Goal: Check status: Check status

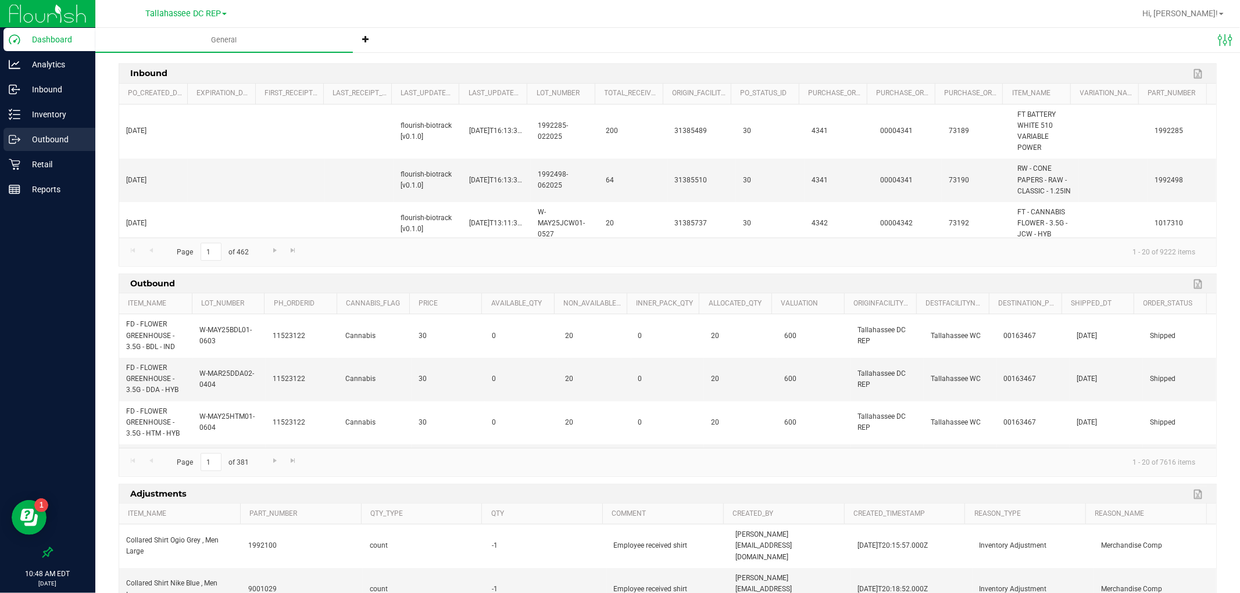
click at [57, 145] on p "Outbound" at bounding box center [55, 140] width 70 height 14
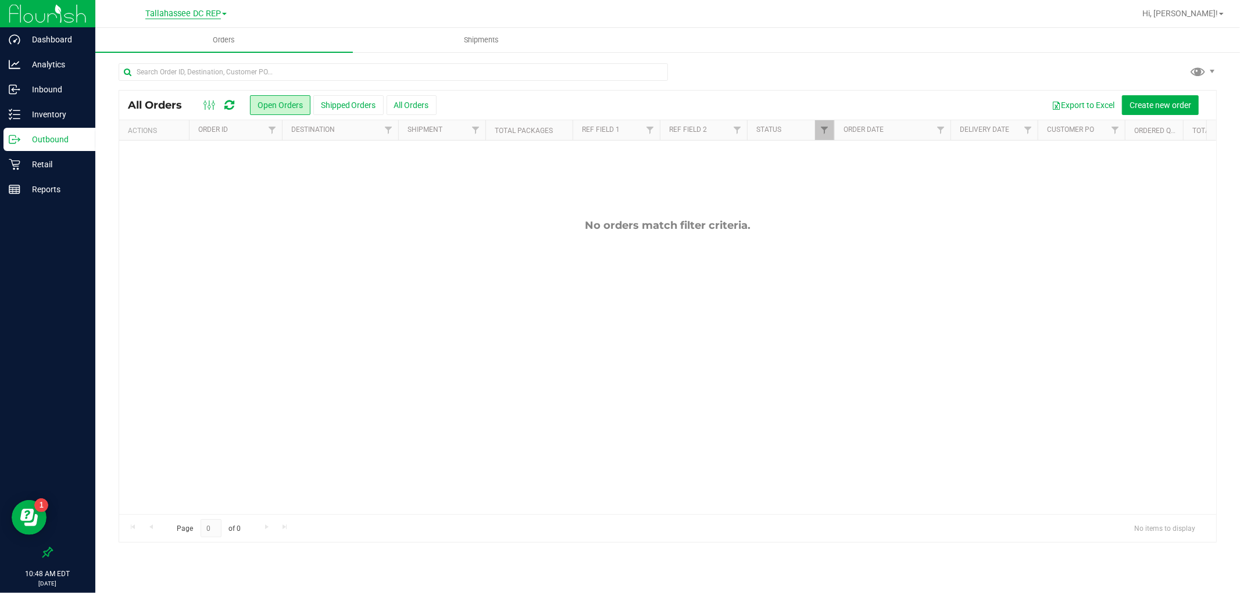
click at [182, 12] on span "Tallahassee DC REP" at bounding box center [183, 14] width 76 height 10
click at [196, 84] on link "[GEOGRAPHIC_DATA]" at bounding box center [186, 88] width 170 height 16
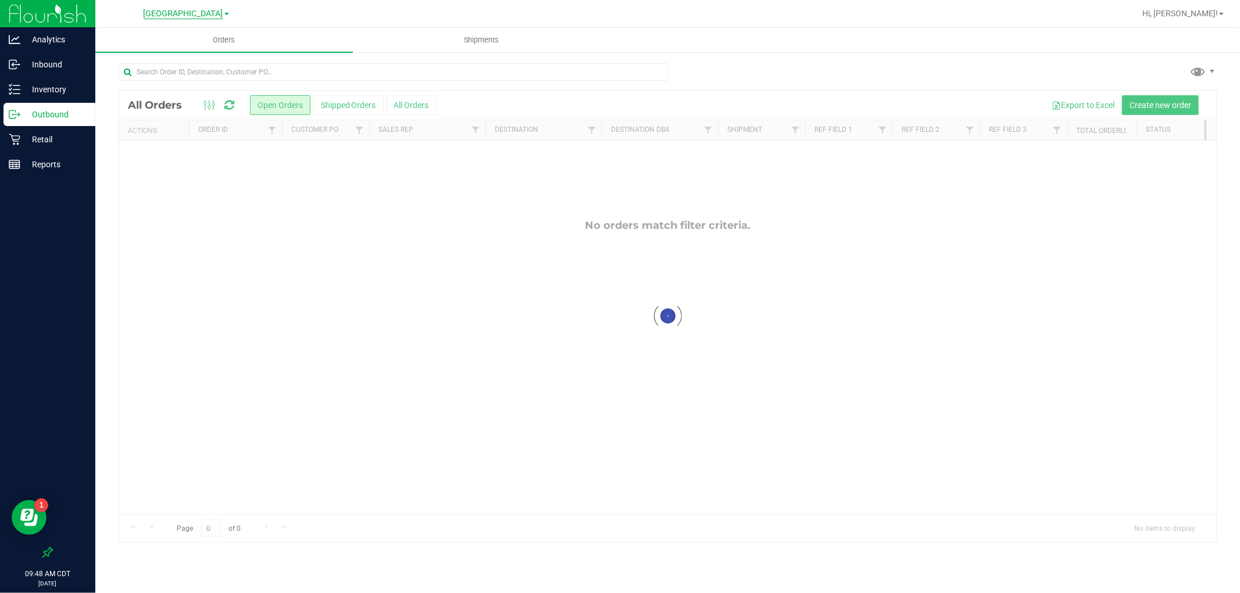
click at [194, 14] on span "[GEOGRAPHIC_DATA]" at bounding box center [184, 14] width 80 height 10
click at [163, 101] on link "Pensacola WC" at bounding box center [186, 103] width 170 height 16
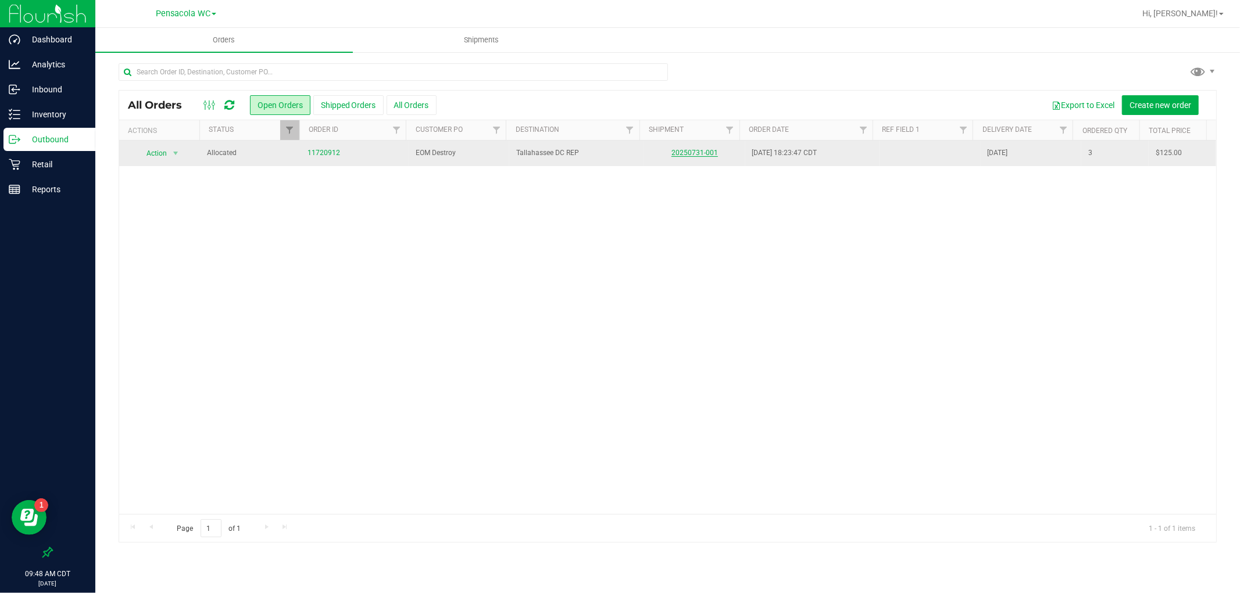
click at [673, 153] on link "20250731-001" at bounding box center [694, 153] width 46 height 8
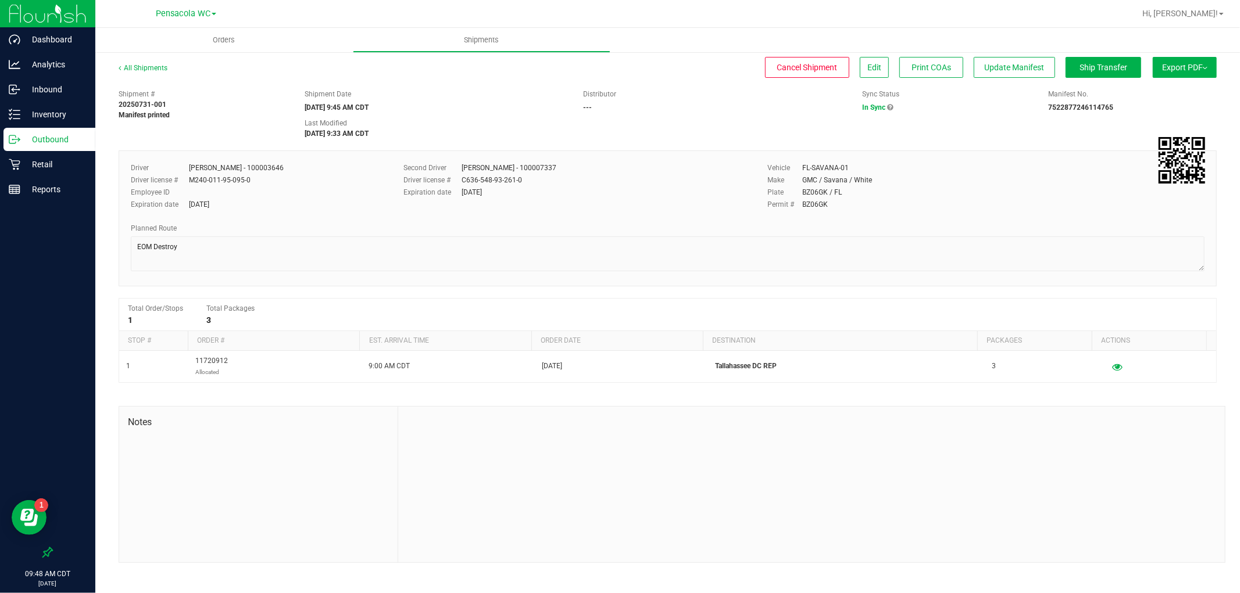
click at [81, 144] on p "Outbound" at bounding box center [55, 140] width 70 height 14
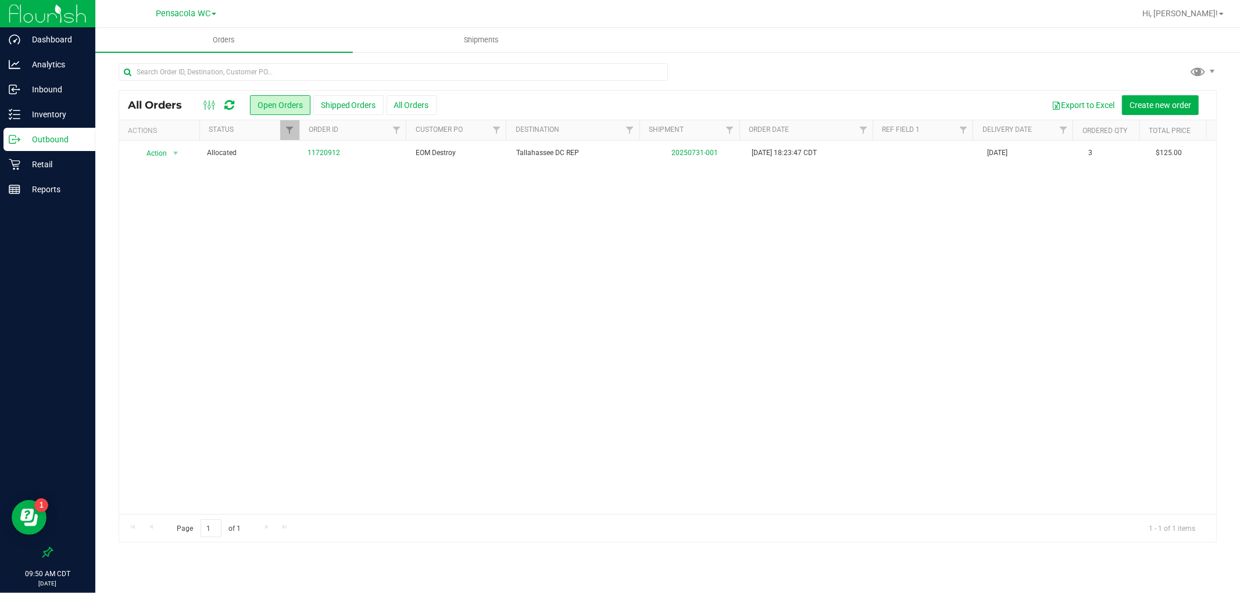
click at [48, 129] on div "Outbound" at bounding box center [49, 139] width 92 height 23
click at [178, 12] on span "Pensacola WC" at bounding box center [183, 14] width 55 height 10
click at [204, 119] on link "Tallahassee DC REP" at bounding box center [186, 118] width 170 height 16
